Goal: Information Seeking & Learning: Compare options

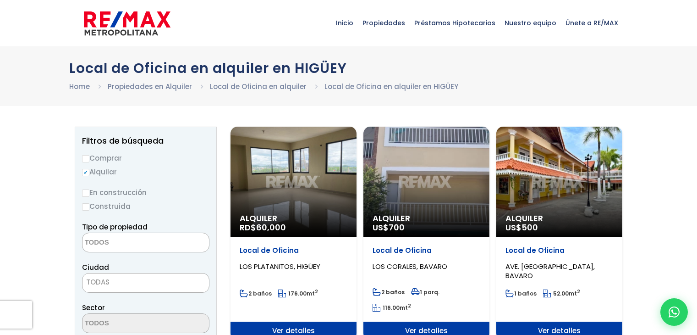
select select
click at [552, 178] on div "Alquiler US$ 500" at bounding box center [559, 182] width 126 height 110
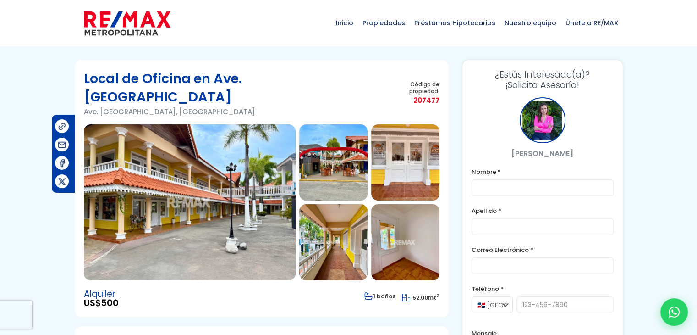
click at [164, 177] on img at bounding box center [190, 202] width 212 height 156
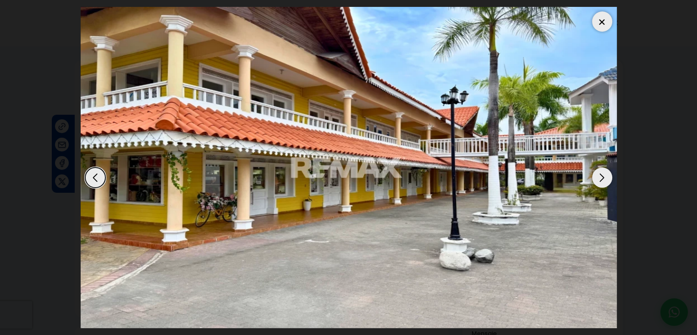
click at [601, 174] on div "Next slide" at bounding box center [602, 177] width 20 height 20
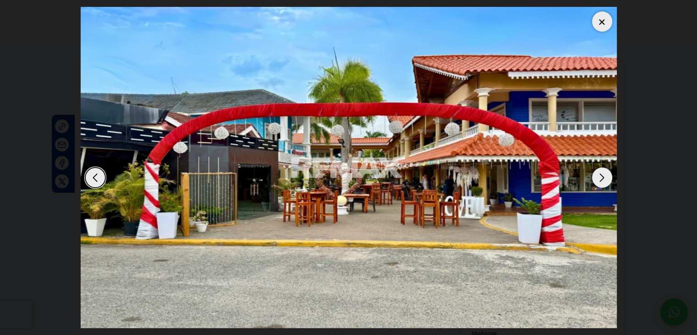
click at [601, 174] on div "Next slide" at bounding box center [602, 177] width 20 height 20
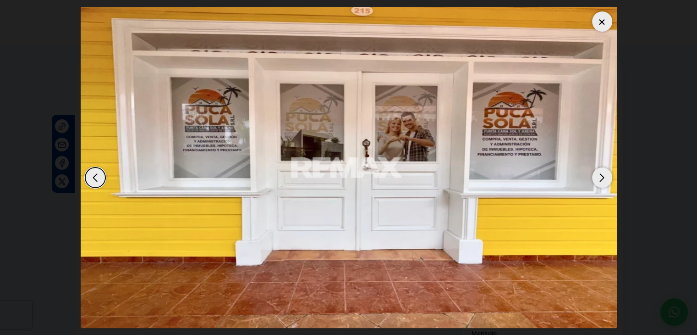
click at [601, 174] on div "Next slide" at bounding box center [602, 177] width 20 height 20
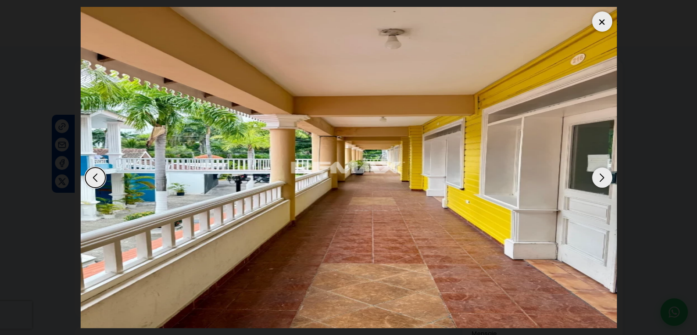
click at [601, 174] on div "Next slide" at bounding box center [602, 177] width 20 height 20
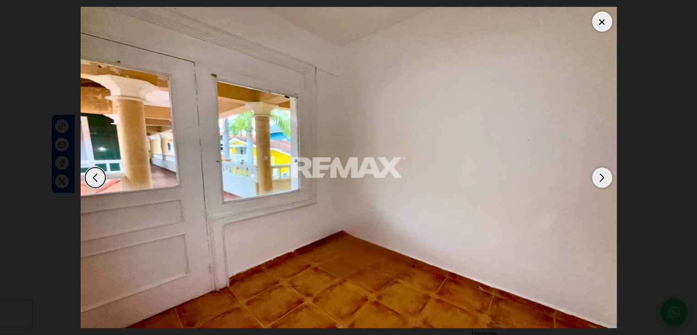
click at [601, 174] on div "Next slide" at bounding box center [602, 177] width 20 height 20
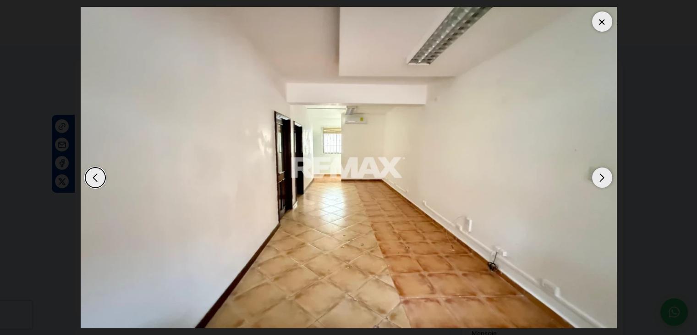
click at [601, 174] on div "Next slide" at bounding box center [602, 177] width 20 height 20
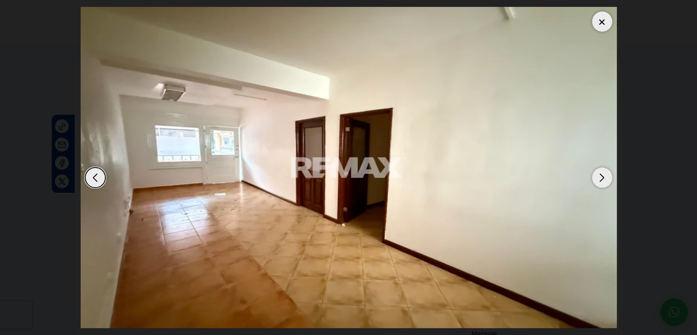
click at [601, 174] on div "Next slide" at bounding box center [602, 177] width 20 height 20
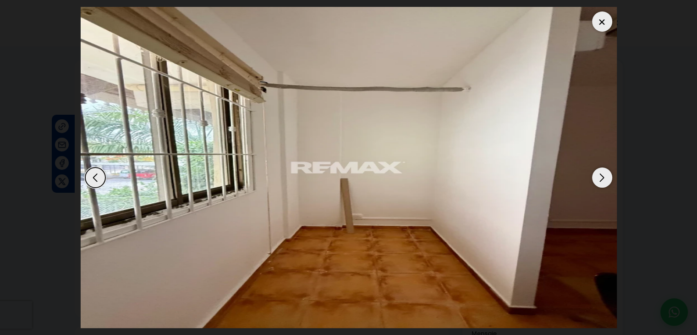
click at [601, 174] on div "Next slide" at bounding box center [602, 177] width 20 height 20
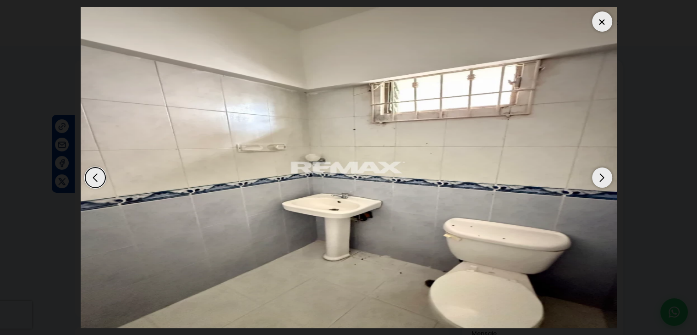
click at [601, 174] on div "Next slide" at bounding box center [602, 177] width 20 height 20
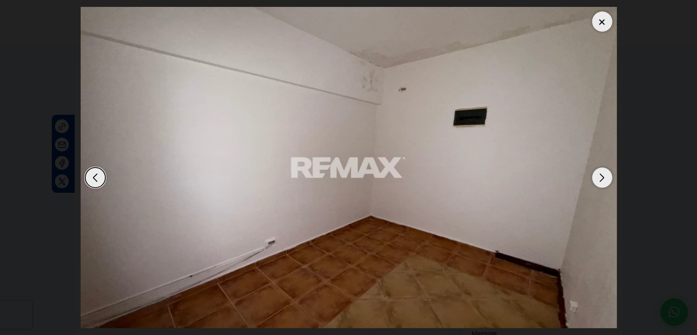
click at [601, 174] on div "Next slide" at bounding box center [602, 177] width 20 height 20
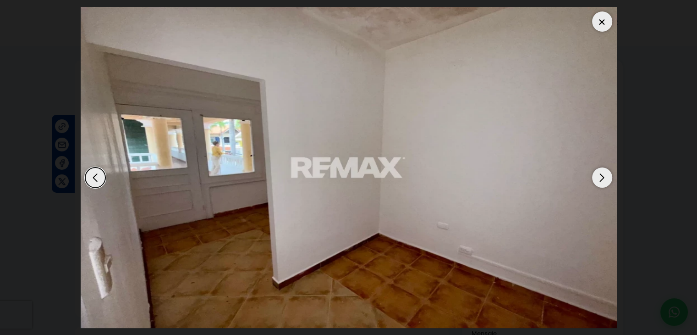
click at [601, 174] on div "Next slide" at bounding box center [602, 177] width 20 height 20
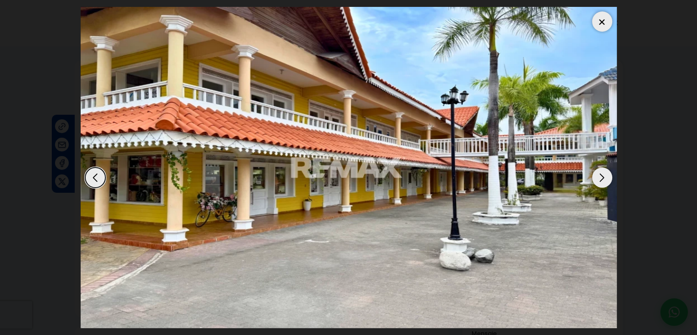
click at [602, 22] on div at bounding box center [602, 21] width 20 height 20
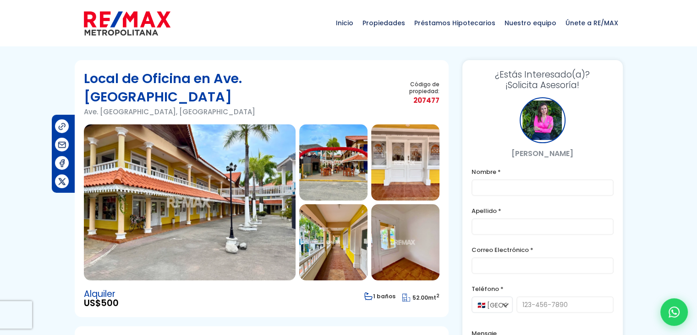
click at [339, 217] on img at bounding box center [333, 242] width 68 height 76
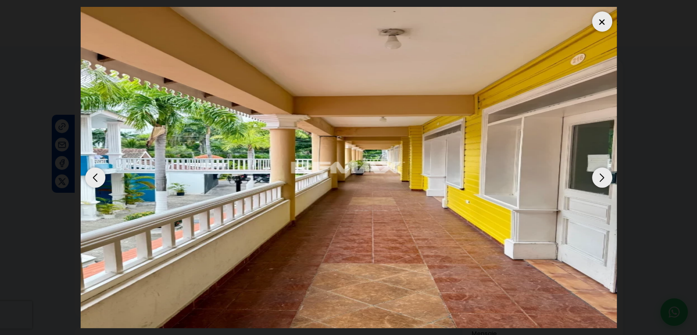
click at [604, 176] on div "Next slide" at bounding box center [602, 177] width 20 height 20
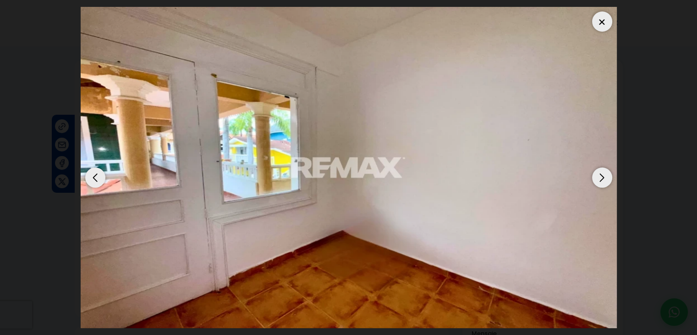
click at [604, 176] on div "Next slide" at bounding box center [602, 177] width 20 height 20
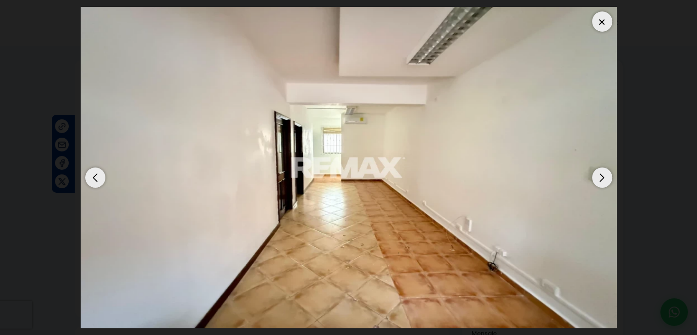
click at [604, 176] on div "Next slide" at bounding box center [602, 177] width 20 height 20
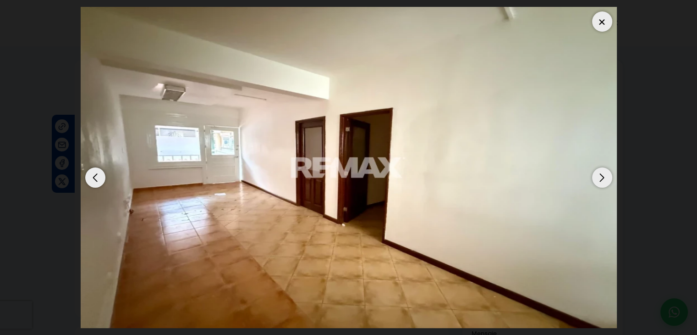
click at [604, 176] on div "Next slide" at bounding box center [602, 177] width 20 height 20
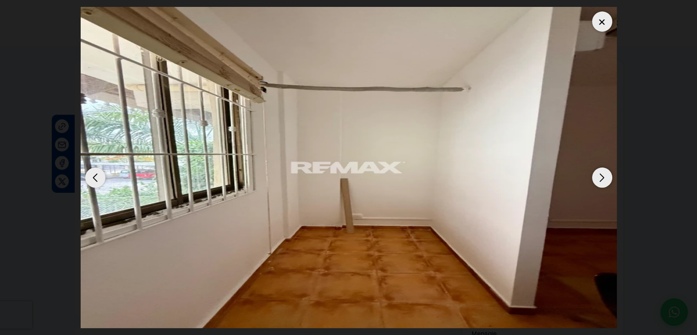
click at [604, 176] on div "Next slide" at bounding box center [602, 177] width 20 height 20
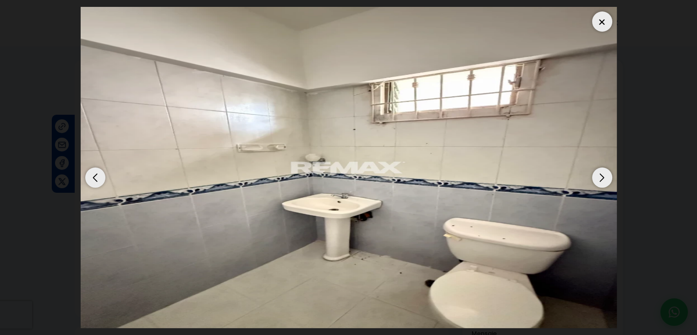
click at [604, 176] on div "Next slide" at bounding box center [602, 177] width 20 height 20
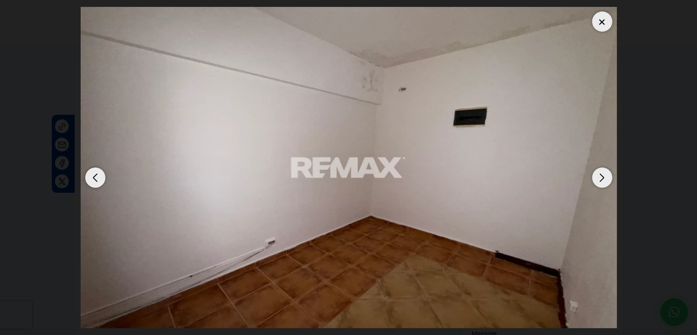
click at [604, 176] on div "Next slide" at bounding box center [602, 177] width 20 height 20
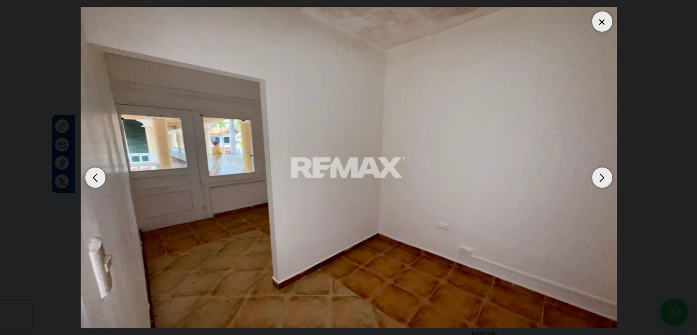
click at [604, 176] on div "Next slide" at bounding box center [602, 177] width 20 height 20
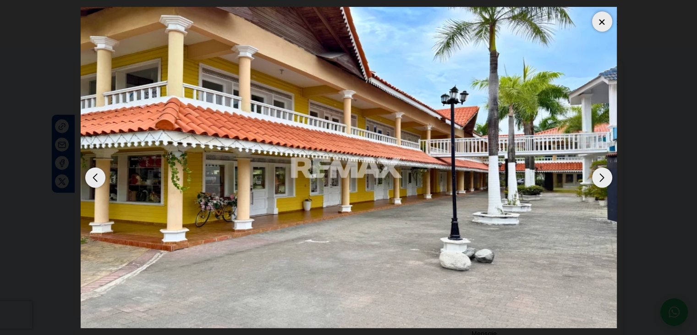
click at [74, 60] on dialog at bounding box center [349, 167] width 550 height 335
click at [607, 21] on div at bounding box center [602, 21] width 20 height 20
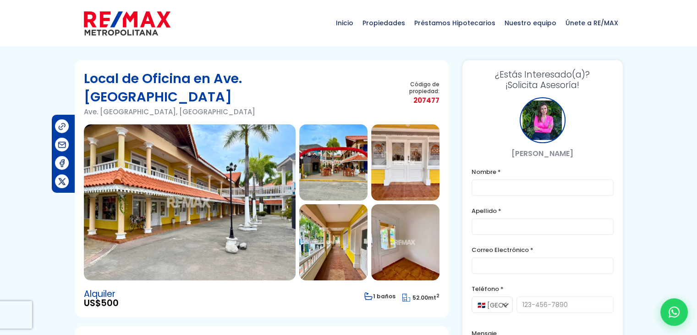
drag, startPoint x: 205, startPoint y: 230, endPoint x: 201, endPoint y: 225, distance: 5.9
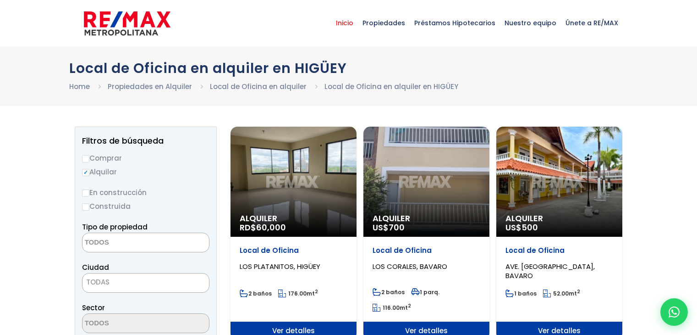
select select
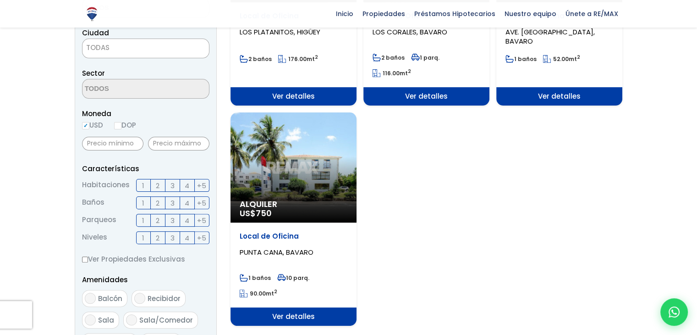
scroll to position [275, 0]
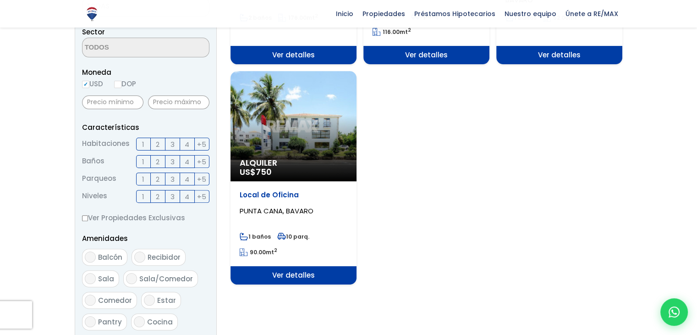
click at [308, 126] on div "Alquiler US$ 750" at bounding box center [294, 126] width 126 height 110
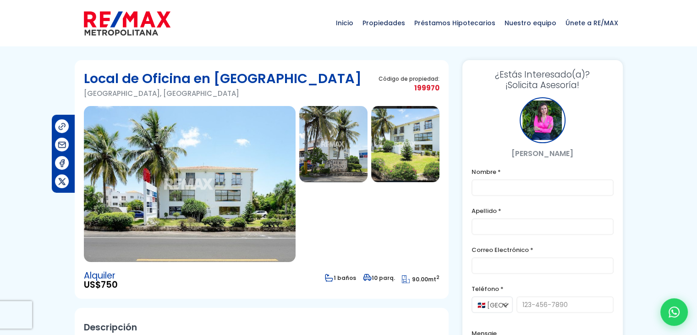
click at [334, 134] on img at bounding box center [333, 144] width 68 height 76
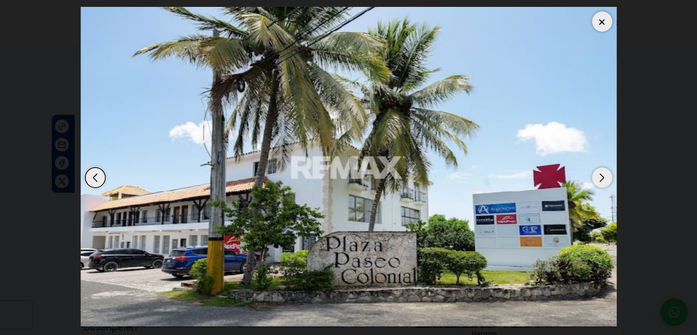
click at [604, 177] on div "Next slide" at bounding box center [602, 177] width 20 height 20
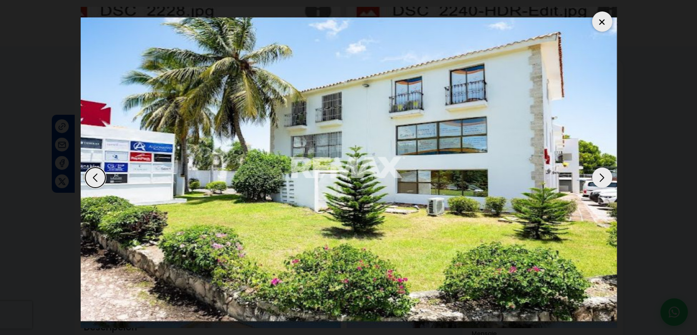
click at [604, 177] on div "Next slide" at bounding box center [602, 177] width 20 height 20
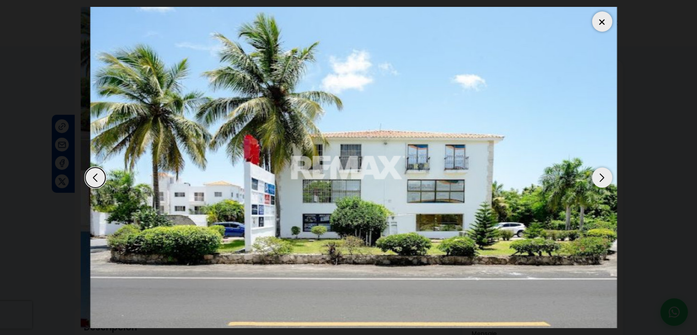
click at [604, 177] on div "Next slide" at bounding box center [602, 177] width 20 height 20
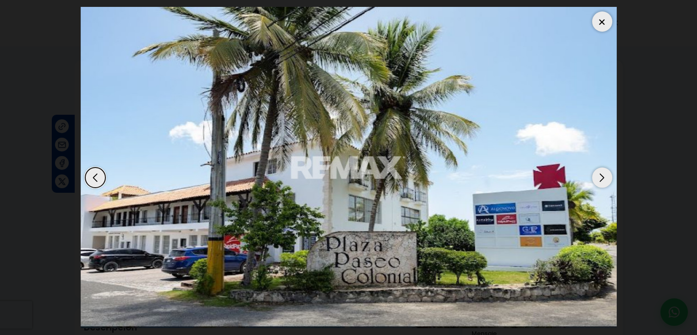
click at [604, 177] on div "Next slide" at bounding box center [602, 177] width 20 height 20
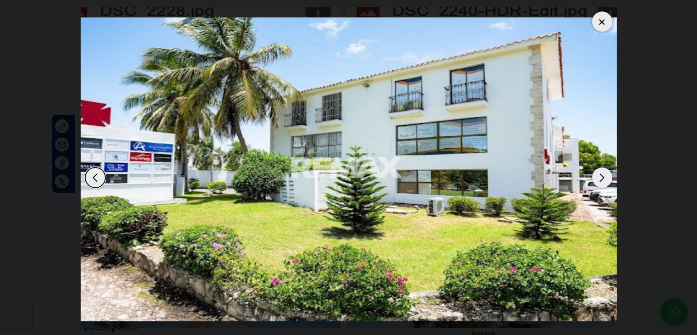
click at [604, 177] on div "Next slide" at bounding box center [602, 177] width 20 height 20
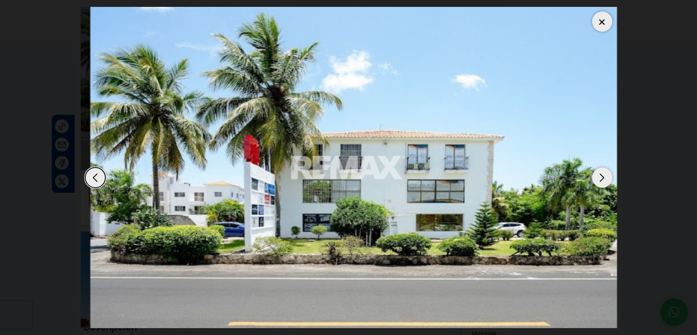
click at [604, 177] on div "Next slide" at bounding box center [602, 177] width 20 height 20
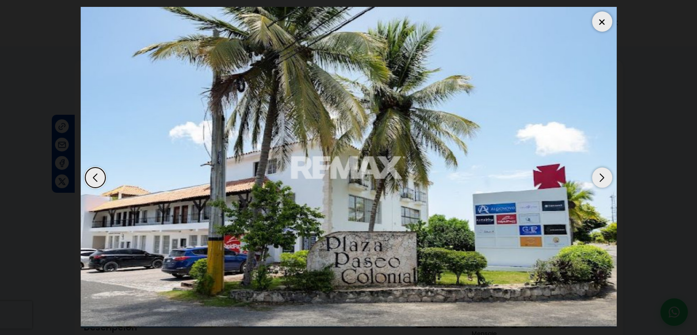
click at [605, 23] on div at bounding box center [602, 21] width 20 height 20
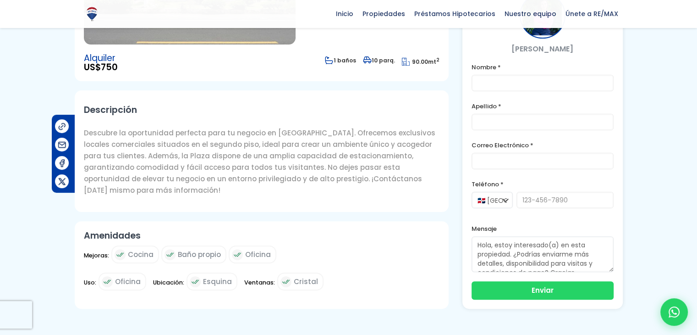
scroll to position [229, 0]
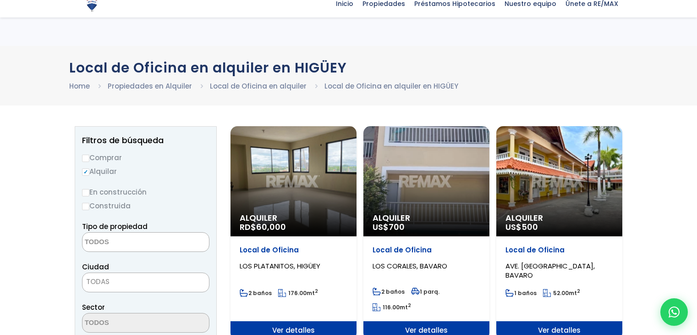
select select
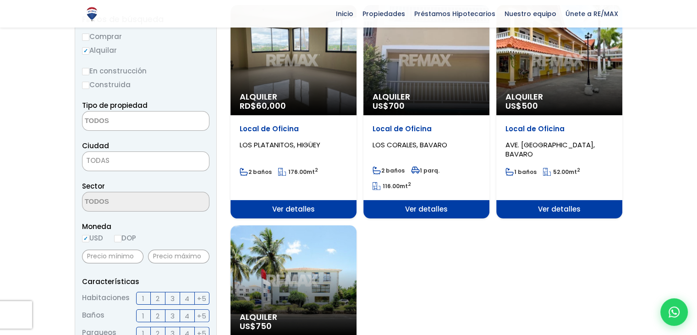
scroll to position [92, 0]
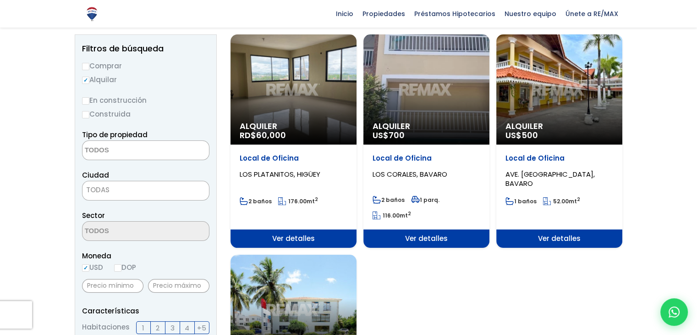
click at [444, 83] on div "Alquiler US$ 700" at bounding box center [427, 89] width 126 height 110
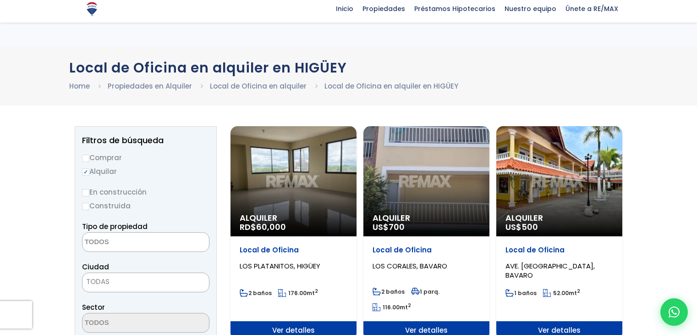
select select
